Goal: Task Accomplishment & Management: Complete application form

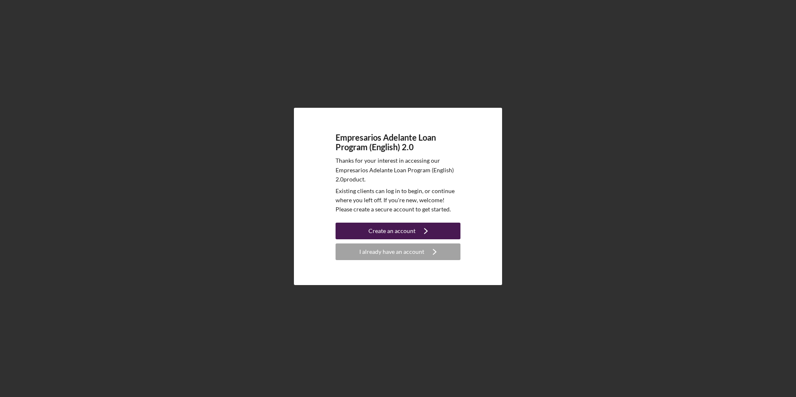
click at [389, 226] on div "Create an account" at bounding box center [392, 231] width 47 height 17
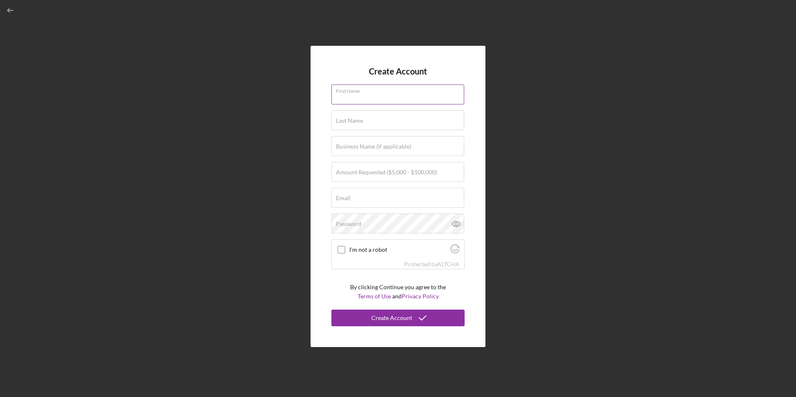
click at [384, 96] on input "First Name" at bounding box center [398, 95] width 133 height 20
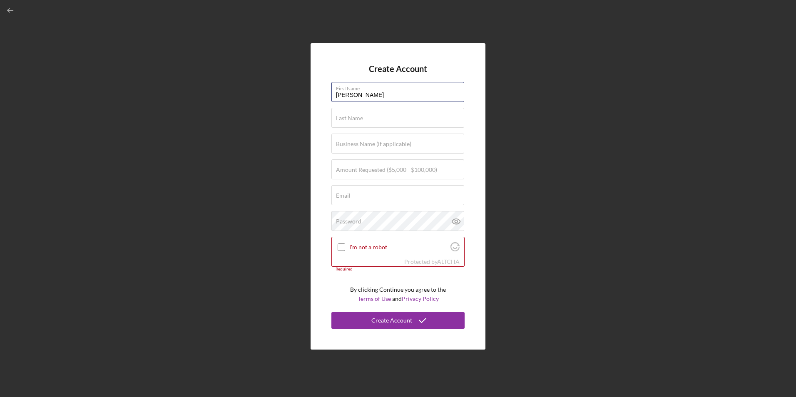
type input "[PERSON_NAME]"
click at [332, 312] on button "Create Account" at bounding box center [398, 320] width 133 height 17
click at [399, 122] on input "[PERSON_NAME]" at bounding box center [398, 118] width 133 height 20
type input "[PERSON_NAME]"
drag, startPoint x: 355, startPoint y: 145, endPoint x: 281, endPoint y: 155, distance: 74.5
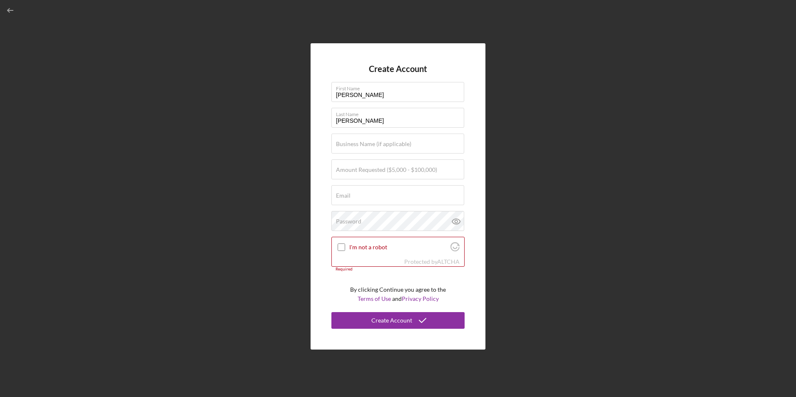
click at [355, 145] on label "Business Name (if applicable)" at bounding box center [373, 144] width 75 height 7
click at [355, 145] on input "Business Name (if applicable)" at bounding box center [398, 144] width 133 height 20
click at [368, 143] on label "Business Name (if applicable)" at bounding box center [373, 144] width 75 height 7
click at [368, 143] on input "Business Name (if applicable)" at bounding box center [398, 144] width 133 height 20
click at [364, 145] on label "Business Name (if applicable)" at bounding box center [373, 144] width 75 height 7
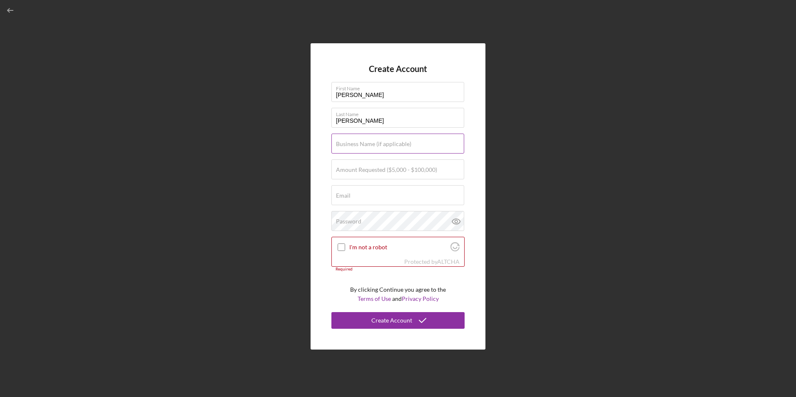
click at [364, 145] on input "Business Name (if applicable)" at bounding box center [398, 144] width 133 height 20
type input "AL Food Services LLC"
click at [356, 170] on label "Amount Requested ($5,000 - $100,000)" at bounding box center [386, 170] width 101 height 7
click at [356, 170] on input "Amount Requested ($5,000 - $100,000)" at bounding box center [398, 170] width 133 height 20
type input "$66,000"
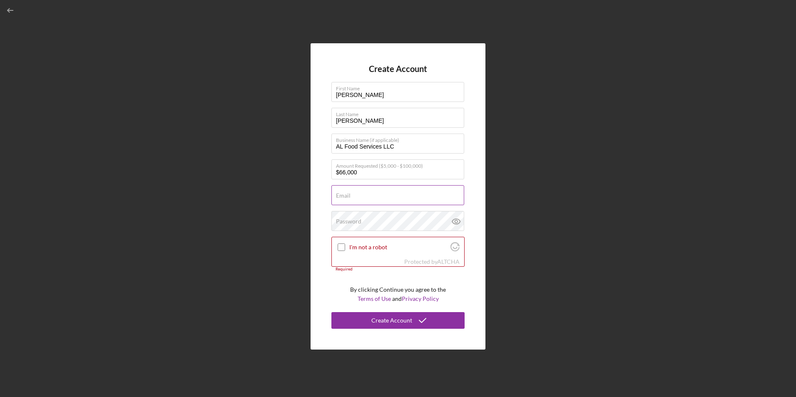
click at [389, 201] on input "Email" at bounding box center [398, 195] width 133 height 20
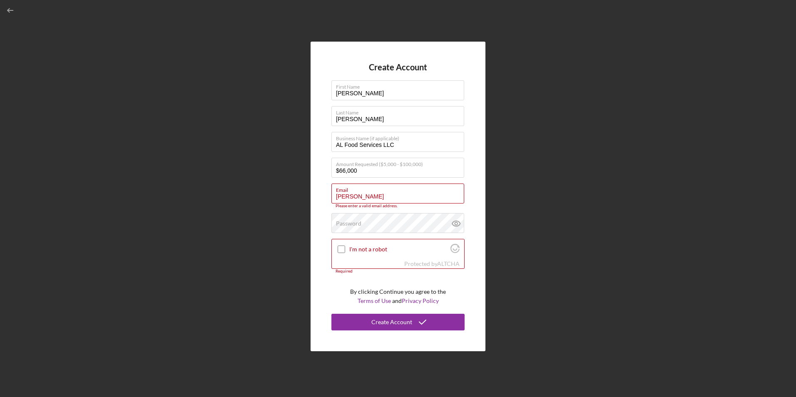
type input "[EMAIL_ADDRESS][DOMAIN_NAME]"
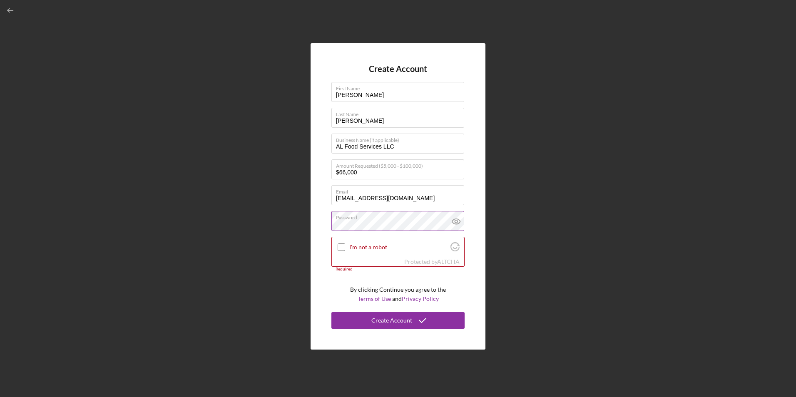
click at [457, 222] on icon at bounding box center [456, 221] width 2 height 2
click at [346, 175] on input "$66,000" at bounding box center [398, 170] width 133 height 20
type input "$63,000"
click at [473, 180] on div "Create Account First Name [PERSON_NAME] Last Name [PERSON_NAME] Business Name (…" at bounding box center [398, 196] width 175 height 306
click at [341, 249] on input "I'm not a robot" at bounding box center [341, 247] width 7 height 7
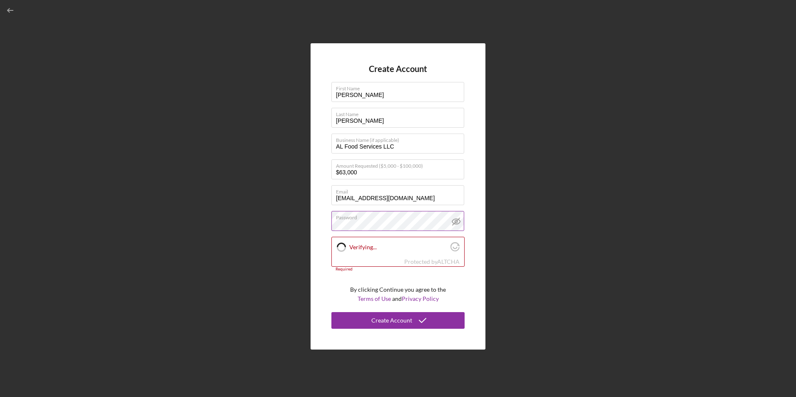
checkbox input "true"
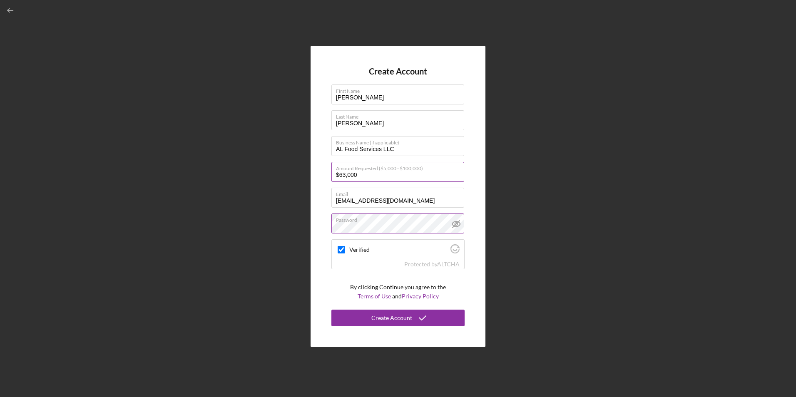
click at [345, 174] on input "$63,000" at bounding box center [398, 172] width 133 height 20
type input "$66,000"
click at [324, 184] on div "Create Account First Name [PERSON_NAME] Last Name [PERSON_NAME] Business Name (…" at bounding box center [398, 197] width 175 height 302
checkbox input "true"
click at [369, 315] on button "Create Account" at bounding box center [398, 318] width 133 height 17
